Goal: Find specific page/section

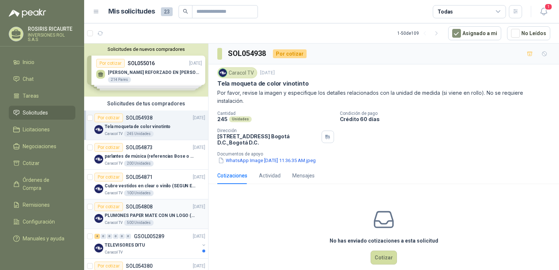
scroll to position [37, 0]
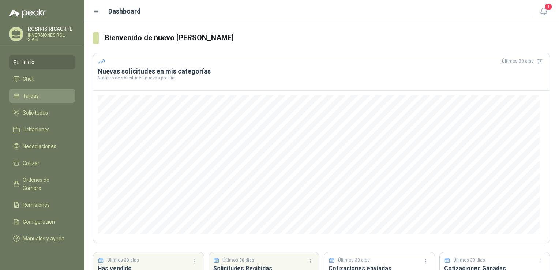
click at [38, 96] on li "Tareas" at bounding box center [42, 96] width 58 height 8
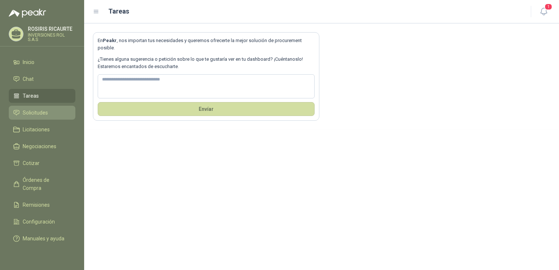
click at [26, 112] on span "Solicitudes" at bounding box center [35, 113] width 25 height 8
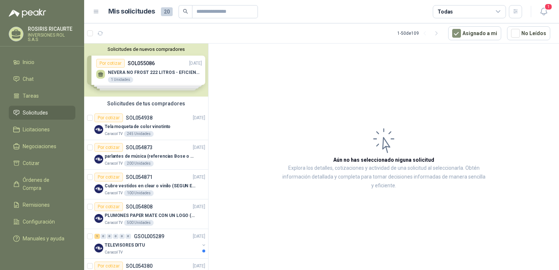
click at [145, 83] on div "Solicitudes de nuevos compradores Por cotizar SOL055086 08/09/25 NEVERA NO FROS…" at bounding box center [146, 70] width 124 height 53
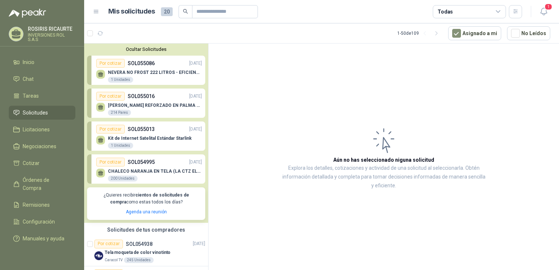
click at [151, 177] on div "CHALECO NARANJA EN TELA (LA CTZ ELEGIDA DEBE ENVIAR MUESTRA) 200 Unidades" at bounding box center [155, 175] width 94 height 13
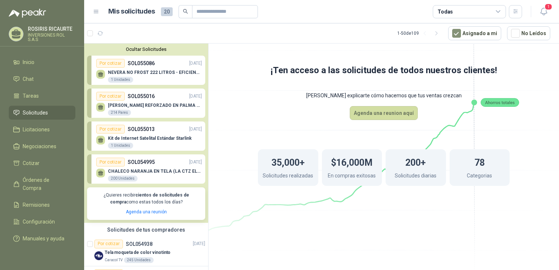
click at [151, 177] on div "CHALECO NARANJA EN TELA (LA CTZ ELEGIDA DEBE ENVIAR MUESTRA) 200 Unidades" at bounding box center [155, 175] width 94 height 13
click at [153, 78] on div "NEVERA NO FROST 222 LITROS - EFICIENCIA ENERGETICA A 1 Unidades" at bounding box center [155, 76] width 94 height 13
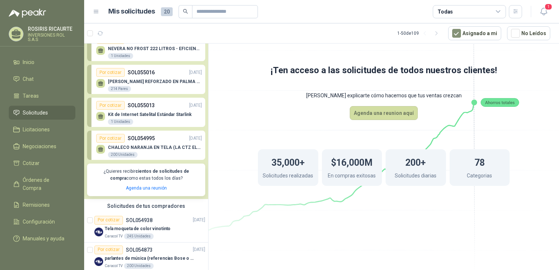
scroll to position [37, 0]
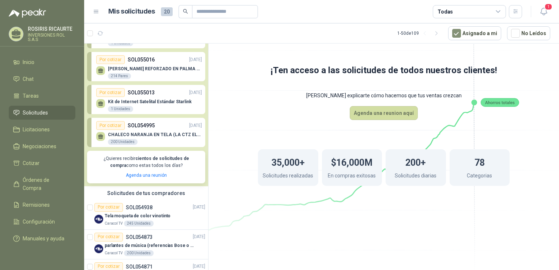
click at [149, 140] on div "CHALECO NARANJA EN TELA (LA CTZ ELEGIDA DEBE ENVIAR MUESTRA) 200 Unidades" at bounding box center [155, 138] width 94 height 13
click at [142, 137] on div "CHALECO NARANJA EN TELA (LA CTZ ELEGIDA DEBE ENVIAR MUESTRA) 200 Unidades" at bounding box center [155, 138] width 94 height 13
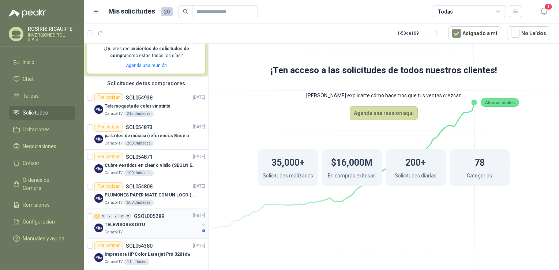
scroll to position [183, 0]
